Goal: Transaction & Acquisition: Download file/media

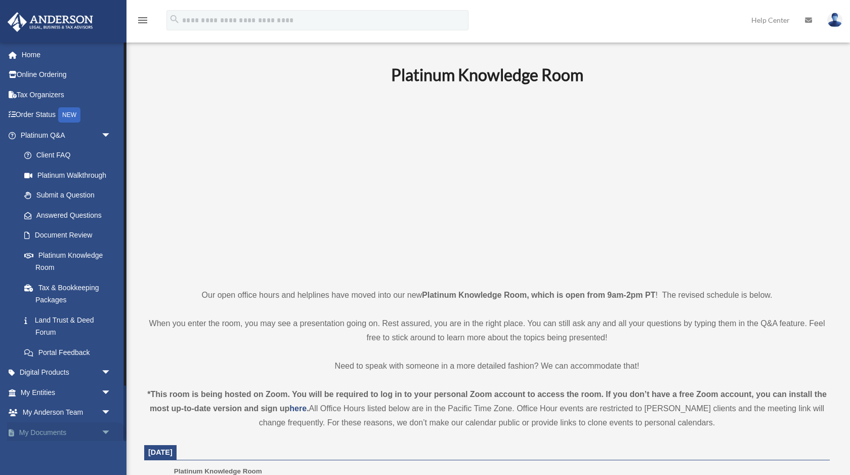
click at [71, 432] on link "My Documents arrow_drop_down" at bounding box center [66, 432] width 119 height 20
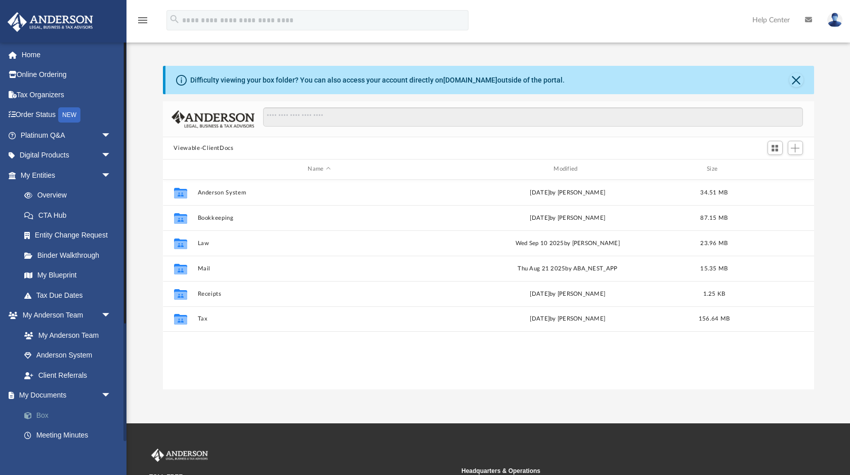
click at [74, 417] on link "Box" at bounding box center [70, 415] width 112 height 20
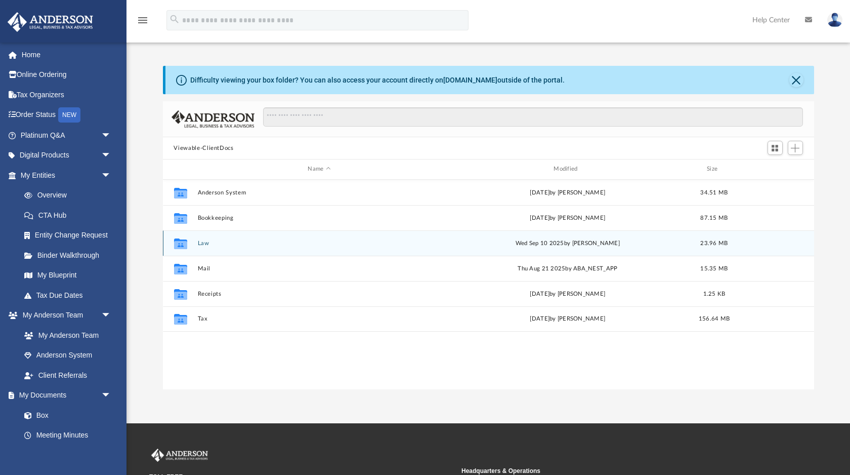
click at [201, 246] on div "Collaborated Folder Law Wed Sep 10 2025 by Mya Ford 23.96 MB" at bounding box center [488, 242] width 651 height 25
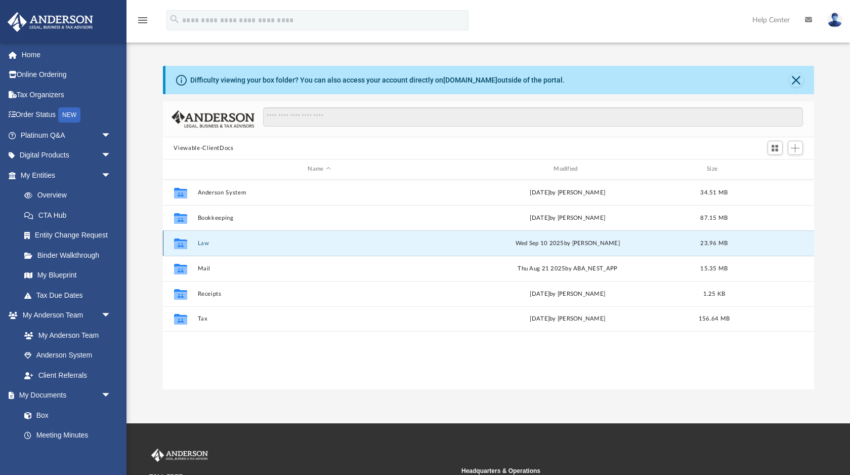
click at [201, 244] on button "Law" at bounding box center [319, 243] width 244 height 7
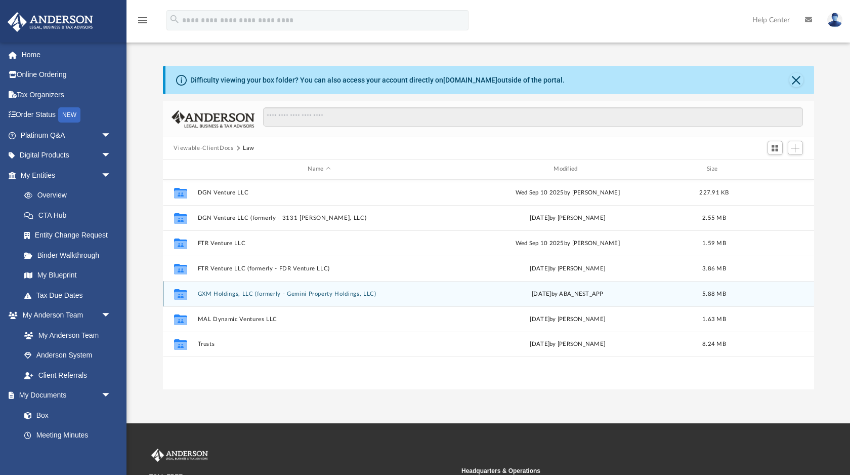
click at [240, 294] on button "GXM Holdings, LLC (formerly - Gemini Property Holdings, LLC)" at bounding box center [319, 293] width 244 height 7
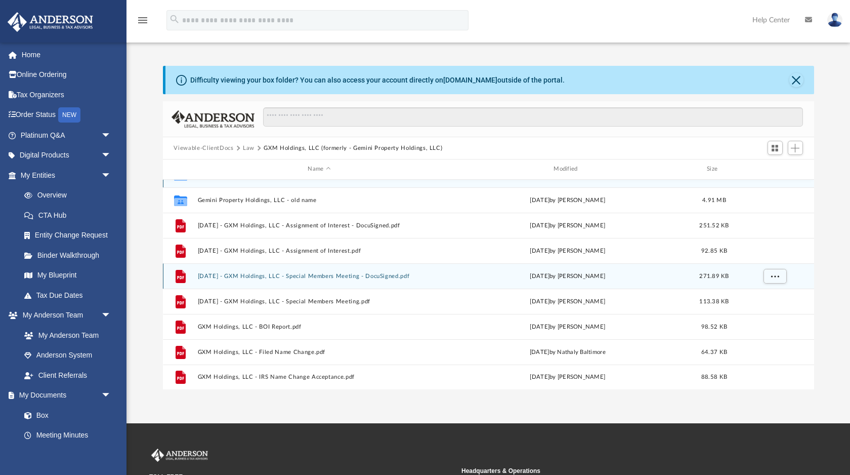
scroll to position [17, 0]
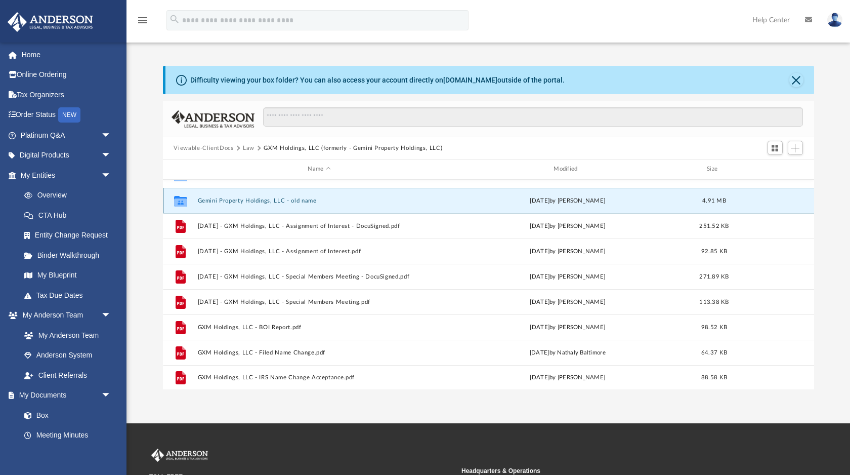
click at [238, 199] on button "Gemini Property Holdings, LLC - old name" at bounding box center [319, 200] width 244 height 7
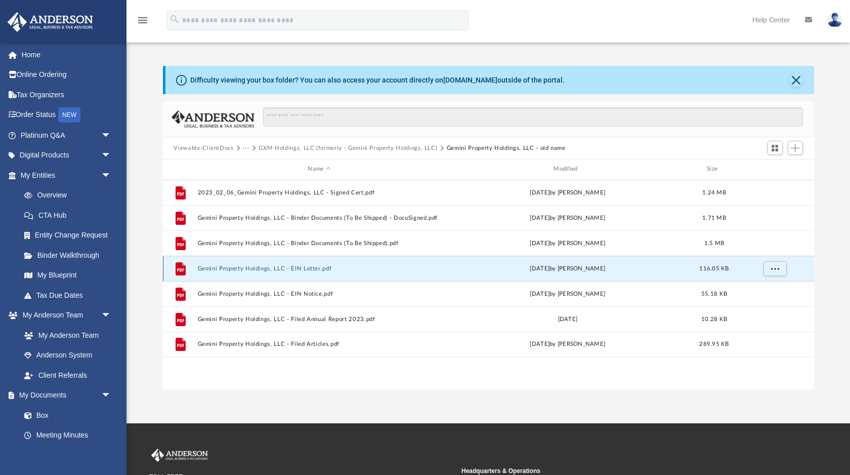
click at [297, 269] on button "Gemini Property Holdings, LLC - EIN Letter.pdf" at bounding box center [319, 268] width 244 height 7
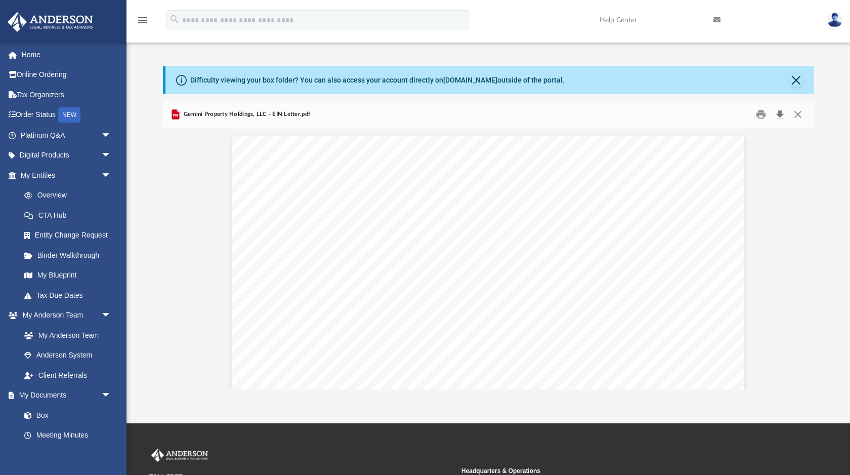
click at [779, 116] on button "Download" at bounding box center [780, 115] width 18 height 16
